Goal: Information Seeking & Learning: Learn about a topic

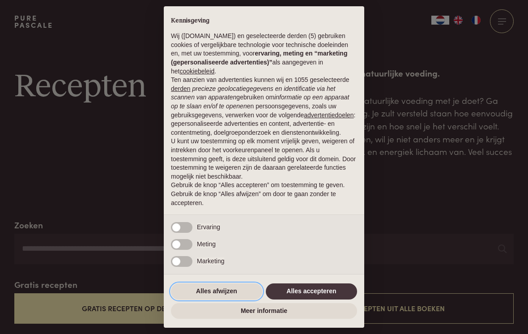
click at [223, 288] on button "Alles afwijzen" at bounding box center [216, 291] width 91 height 16
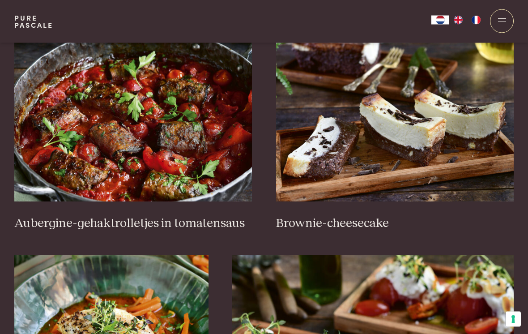
scroll to position [354, 0]
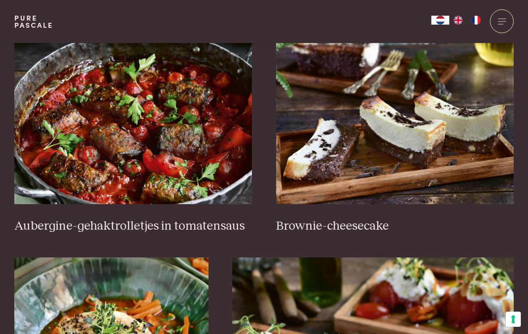
click at [195, 227] on h3 "Aubergine-gehaktrolletjes in tomatensaus" at bounding box center [133, 227] width 238 height 16
click at [201, 167] on img at bounding box center [133, 114] width 238 height 179
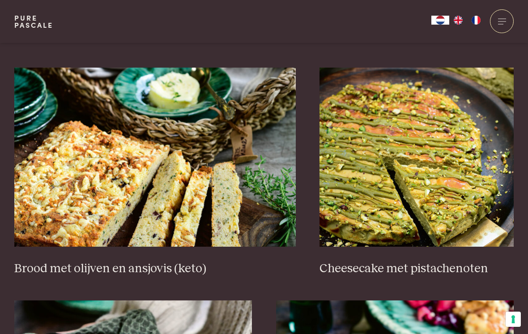
scroll to position [816, 0]
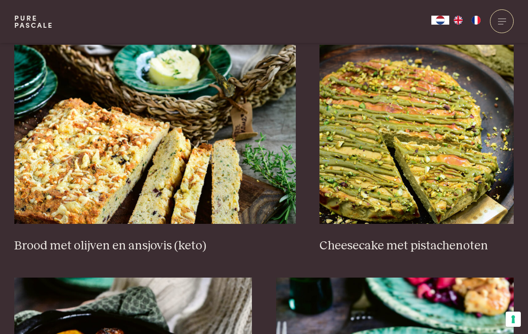
click at [178, 238] on h3 "Brood met olijven en ansjovis (keto)" at bounding box center [155, 246] width 282 height 16
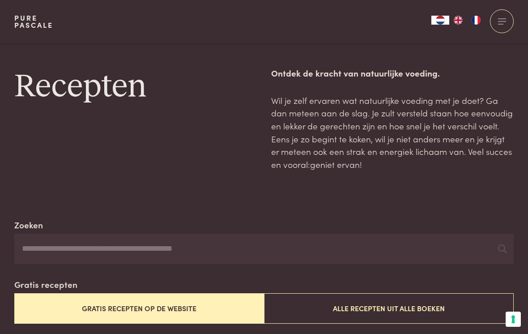
scroll to position [829, 0]
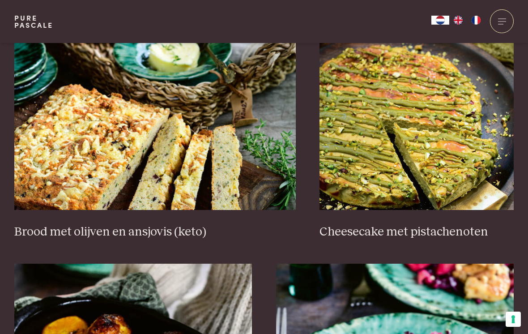
click at [437, 140] on img at bounding box center [417, 120] width 194 height 179
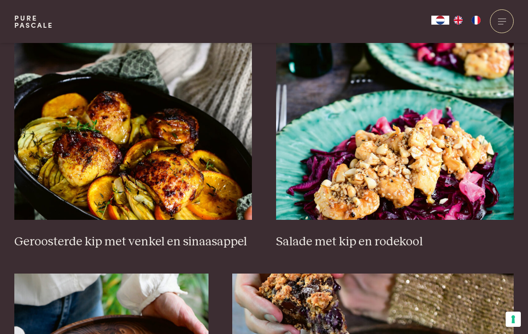
scroll to position [1053, 0]
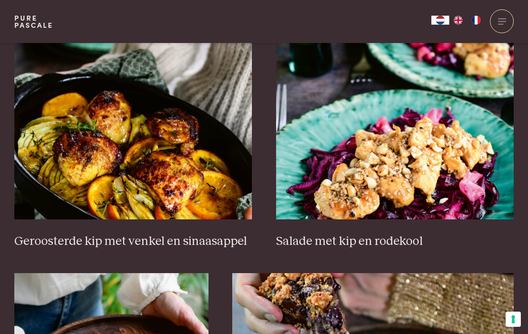
click at [174, 171] on img at bounding box center [133, 129] width 238 height 179
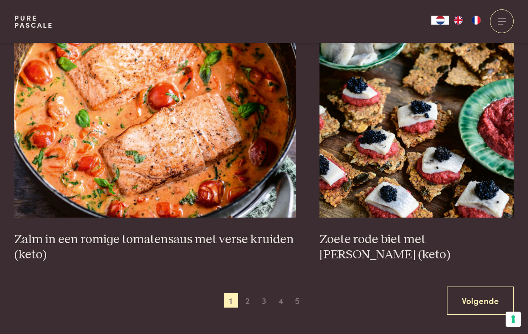
scroll to position [1520, 0]
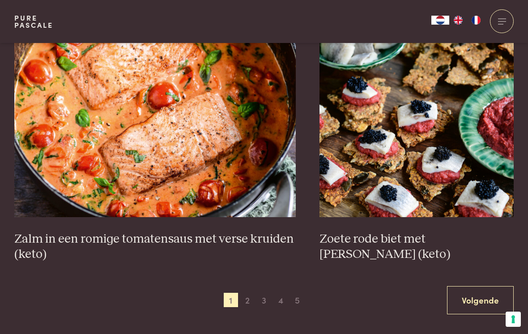
click at [180, 146] on img at bounding box center [155, 127] width 282 height 179
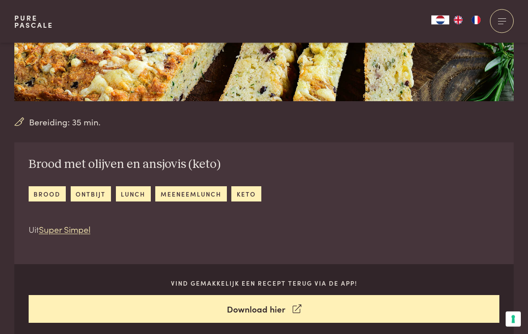
scroll to position [220, 0]
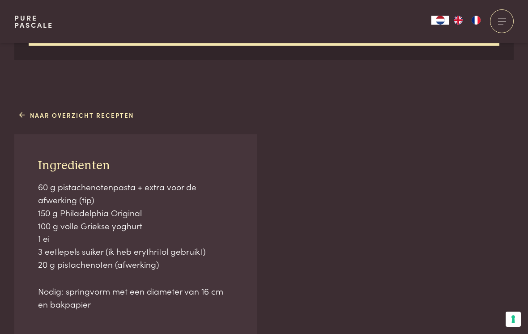
scroll to position [519, 0]
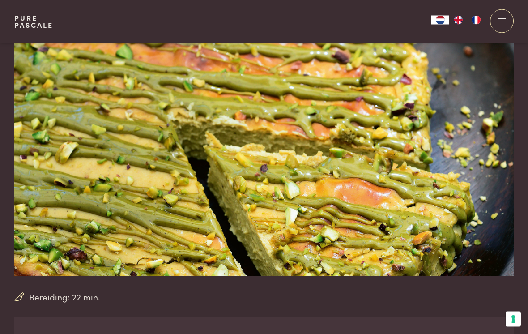
scroll to position [36, 0]
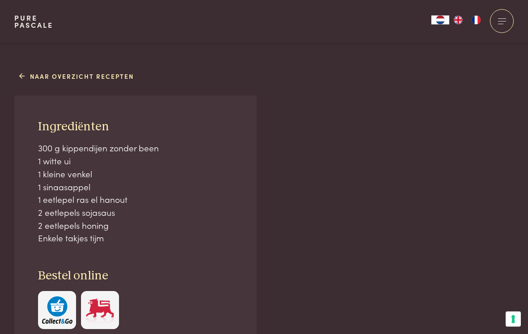
scroll to position [566, 0]
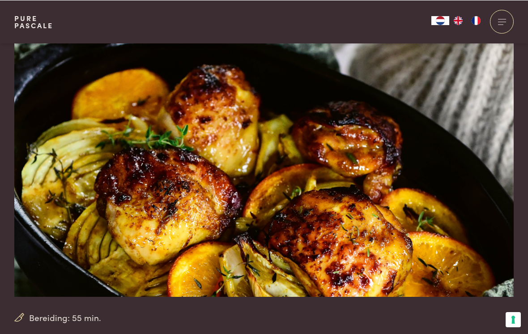
scroll to position [0, 0]
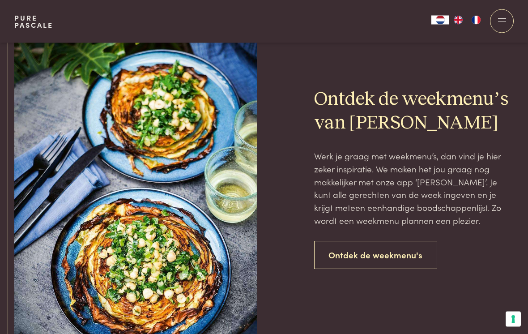
scroll to position [1885, 0]
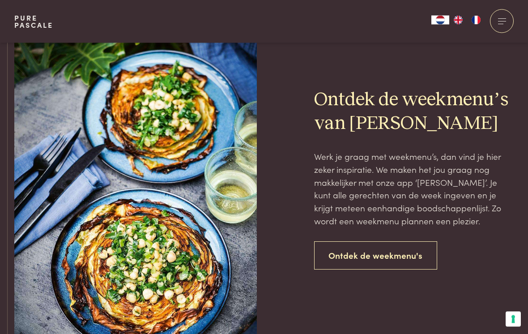
click at [413, 245] on link "Ontdek de weekmenu's" at bounding box center [376, 256] width 124 height 28
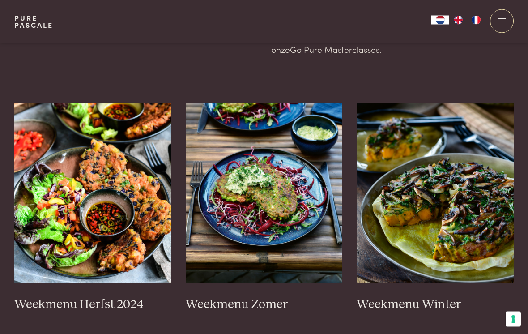
scroll to position [187, 0]
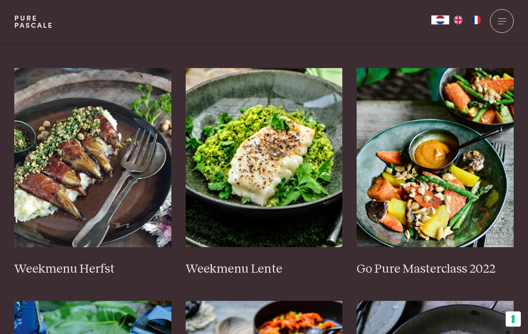
scroll to position [451, 0]
click at [107, 160] on img at bounding box center [92, 157] width 157 height 179
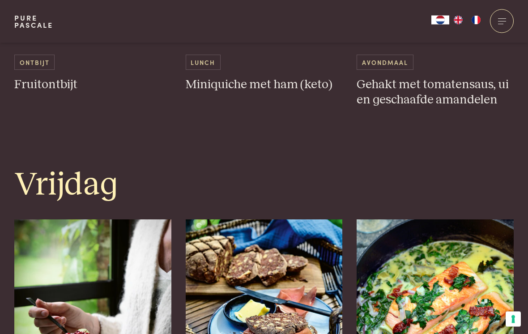
scroll to position [1734, 0]
